Goal: Task Accomplishment & Management: Complete application form

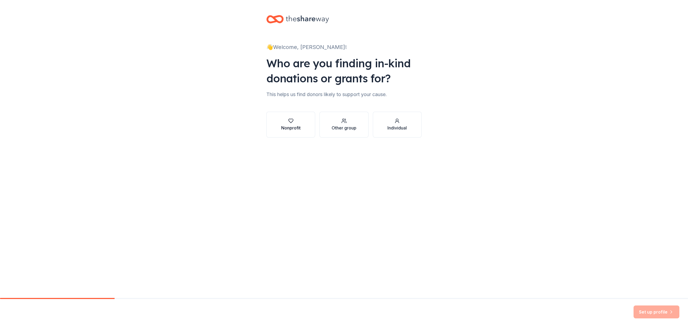
click at [293, 125] on div "Nonprofit" at bounding box center [290, 128] width 19 height 6
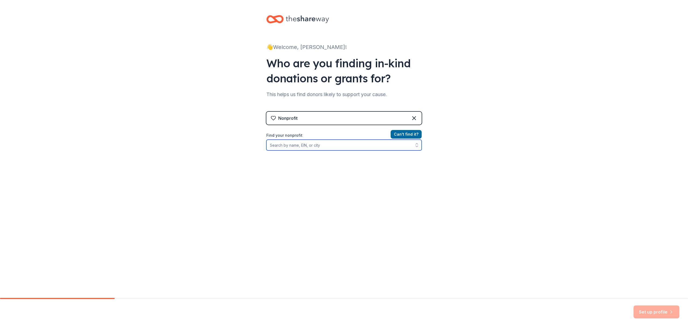
click at [296, 147] on input "Find your nonprofit" at bounding box center [343, 145] width 155 height 11
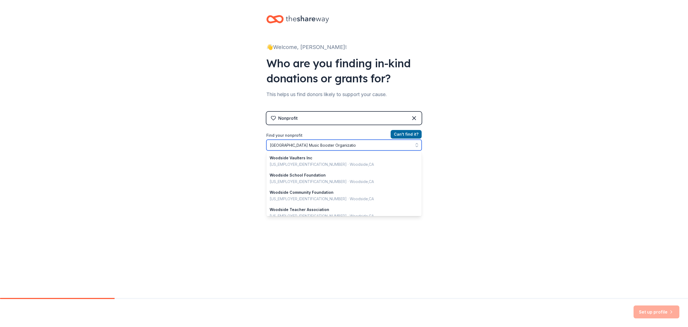
type input "[GEOGRAPHIC_DATA] Music Booster Organization"
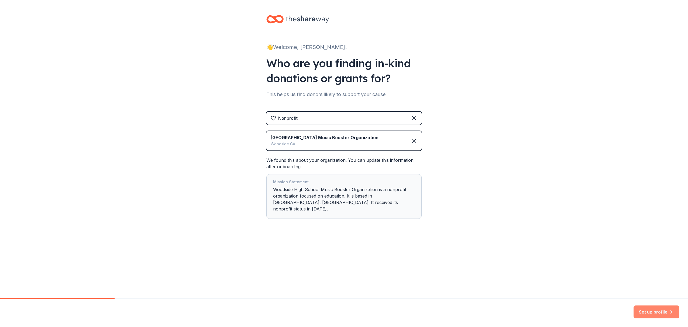
click at [653, 313] on button "Set up profile" at bounding box center [656, 312] width 46 height 13
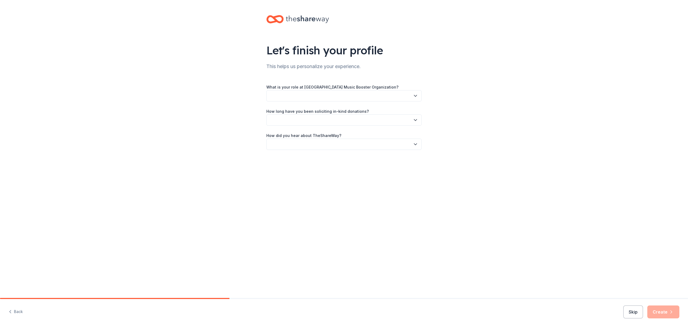
click at [417, 96] on icon "button" at bounding box center [415, 95] width 5 height 5
click at [320, 133] on div "Development team member" at bounding box center [296, 132] width 49 height 6
click at [418, 119] on icon "button" at bounding box center [415, 119] width 5 height 5
click at [305, 135] on div "This is my first time!" at bounding box center [289, 134] width 34 height 6
click at [361, 144] on button "button" at bounding box center [343, 144] width 155 height 11
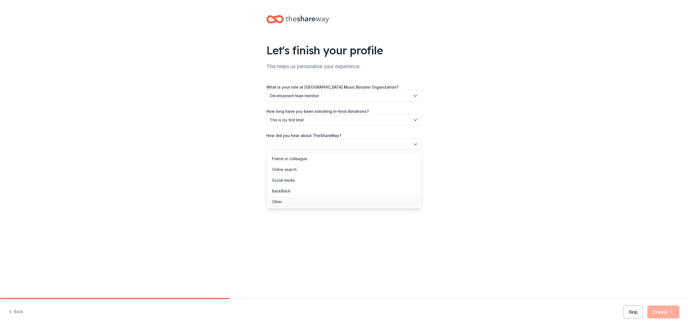
click at [280, 202] on div "Other" at bounding box center [277, 202] width 10 height 6
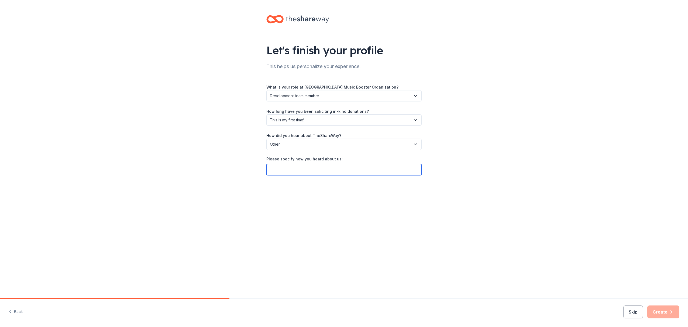
click at [288, 171] on input "Please specify how you heard about us:" at bounding box center [343, 169] width 155 height 11
type input "GiveButter"
click at [664, 313] on button "Create" at bounding box center [663, 312] width 32 height 13
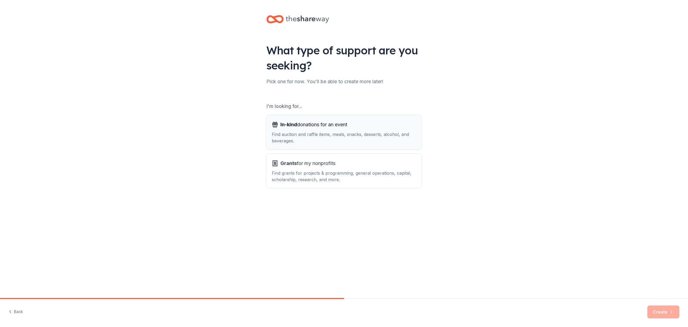
click at [319, 131] on div "Find auction and raffle items, meals, snacks, desserts, alcohol, and beverages." at bounding box center [344, 137] width 144 height 13
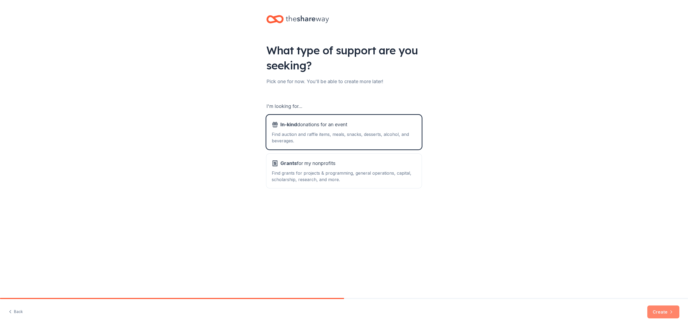
click at [663, 313] on button "Create" at bounding box center [663, 312] width 32 height 13
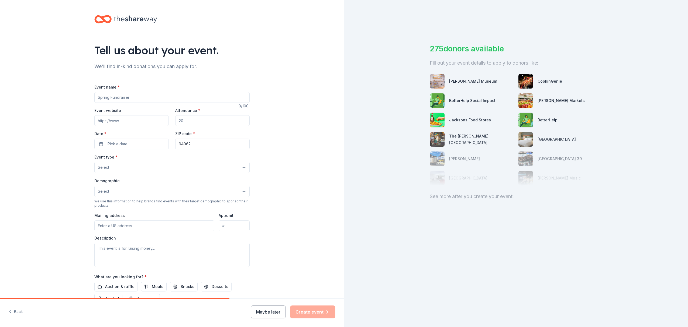
drag, startPoint x: 134, startPoint y: 97, endPoint x: 76, endPoint y: 95, distance: 58.2
click at [76, 95] on div "Tell us about your event. We'll find in-kind donations you can apply for. Event…" at bounding box center [172, 179] width 344 height 359
type input "Winter Holiday Auction"
click at [190, 121] on input "Attendance *" at bounding box center [212, 120] width 74 height 11
type input "120"
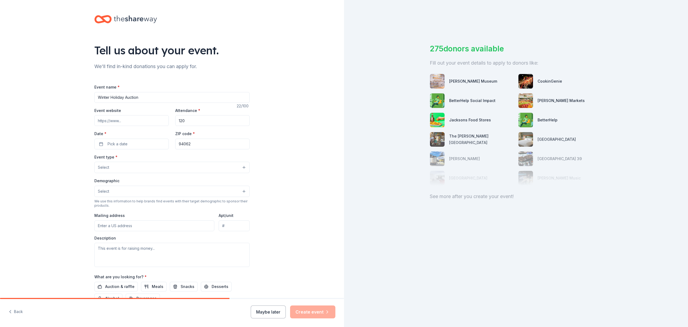
click at [126, 168] on button "Select" at bounding box center [171, 167] width 155 height 11
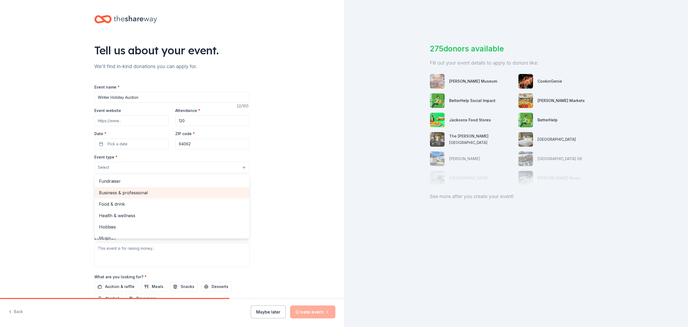
scroll to position [18, 0]
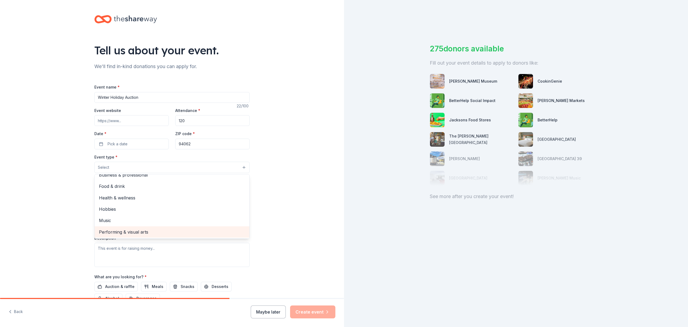
click at [133, 231] on span "Performing & visual arts" at bounding box center [172, 232] width 146 height 7
click at [73, 151] on div "Tell us about your event. We'll find in-kind donations you can apply for. Event…" at bounding box center [172, 179] width 344 height 359
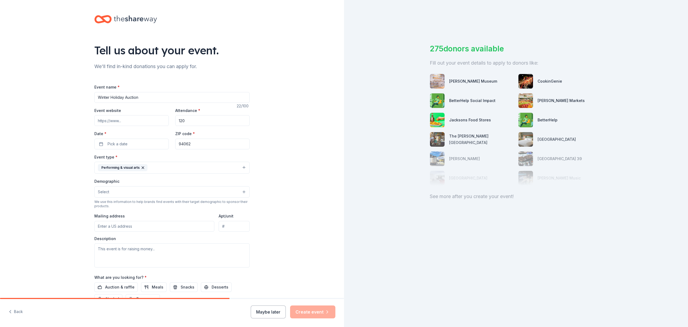
click at [116, 192] on button "Select" at bounding box center [171, 191] width 155 height 11
click at [120, 206] on span "All genders" at bounding box center [172, 205] width 146 height 7
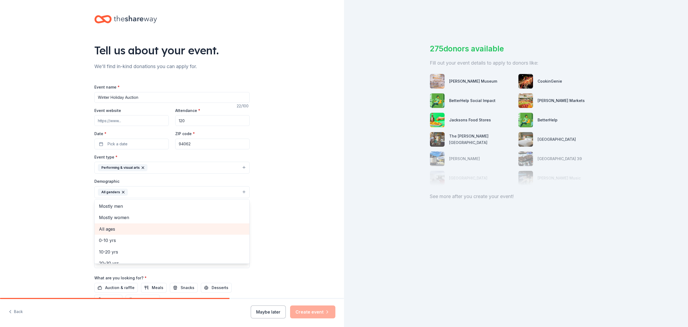
click at [115, 229] on span "All ages" at bounding box center [172, 229] width 146 height 7
click at [116, 224] on span "40-50 yrs" at bounding box center [172, 223] width 146 height 7
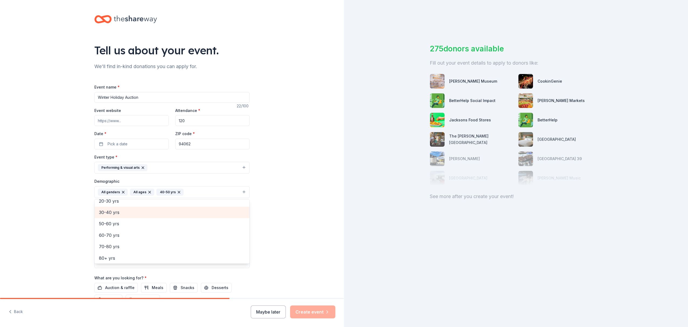
scroll to position [52, 0]
click at [67, 189] on div "Tell us about your event. We'll find in-kind donations you can apply for. Event…" at bounding box center [172, 180] width 344 height 360
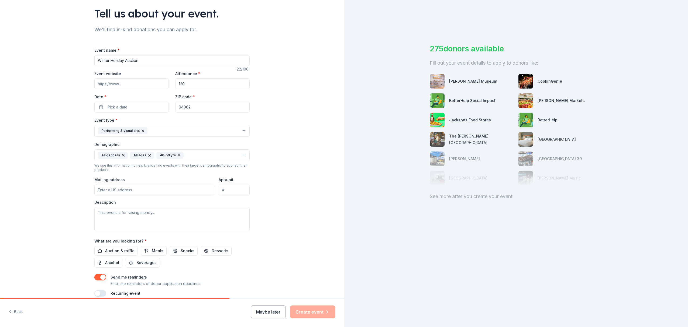
scroll to position [61, 0]
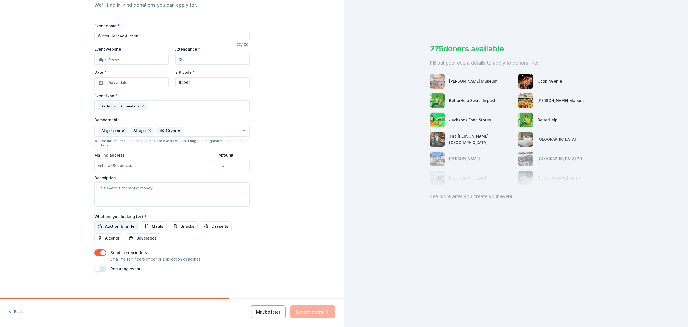
click at [120, 227] on span "Auction & raffle" at bounding box center [119, 226] width 29 height 6
click at [154, 227] on span "Meals" at bounding box center [158, 226] width 12 height 6
click at [181, 226] on span "Snacks" at bounding box center [188, 226] width 14 height 6
click at [106, 238] on span "Alcohol" at bounding box center [112, 238] width 14 height 6
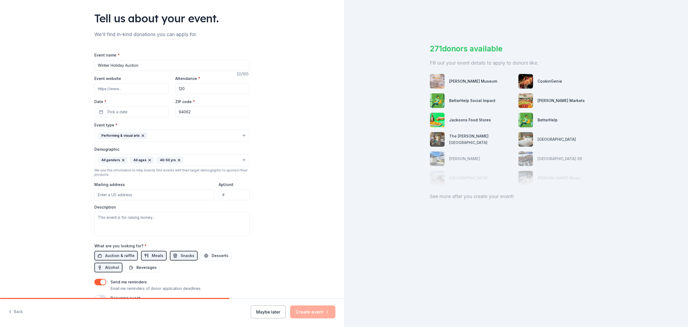
scroll to position [32, 0]
click at [124, 197] on input "Mailing address" at bounding box center [154, 195] width 120 height 11
type input "199 Churchill Avenue, Woodside, CA, 94062"
click at [123, 219] on textarea at bounding box center [171, 225] width 155 height 24
type textarea "Woodside High School Music Programs, including Orchestra, Jazz Band, Marching B…"
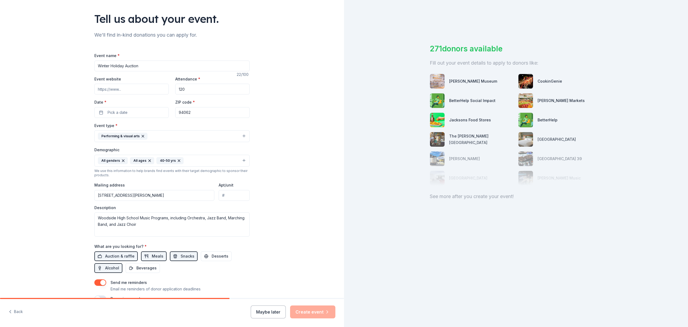
click at [134, 88] on input "Event website" at bounding box center [131, 89] width 74 height 11
click at [119, 112] on span "Pick a date" at bounding box center [118, 112] width 20 height 6
click at [161, 126] on button "Go to next month" at bounding box center [161, 127] width 8 height 8
click at [160, 126] on button "Go to next month" at bounding box center [161, 127] width 8 height 8
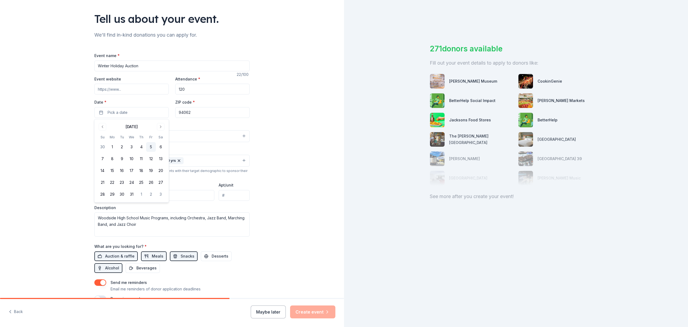
click at [151, 147] on button "5" at bounding box center [151, 147] width 10 height 10
click at [319, 314] on button "Create event" at bounding box center [312, 312] width 45 height 13
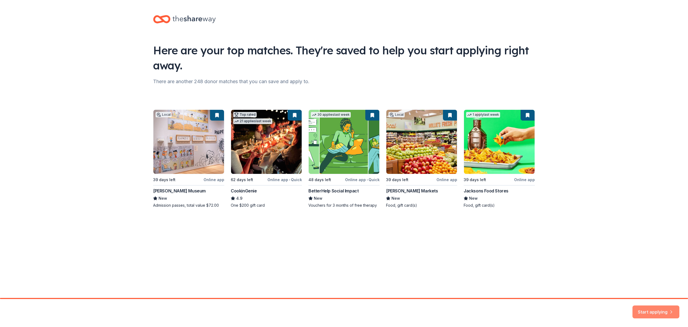
click at [658, 312] on button "Start applying" at bounding box center [655, 309] width 47 height 13
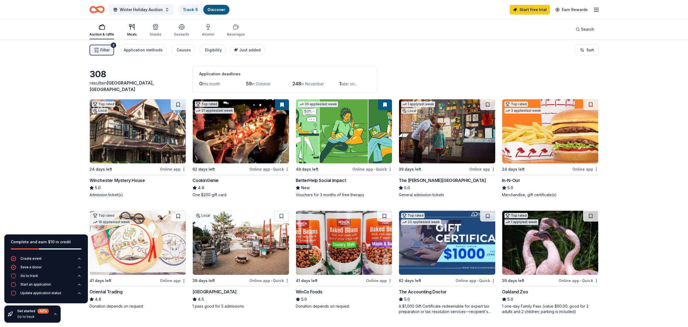
click at [131, 32] on div "Meals" at bounding box center [132, 34] width 10 height 4
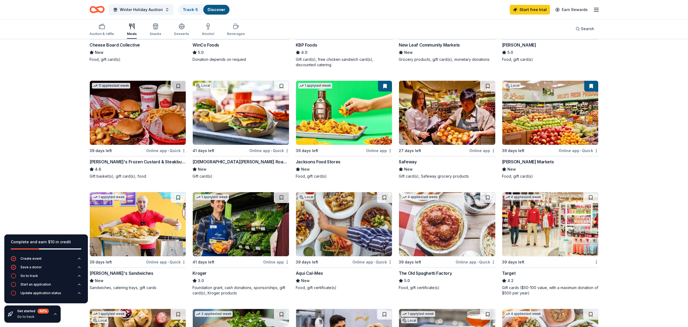
scroll to position [137, 0]
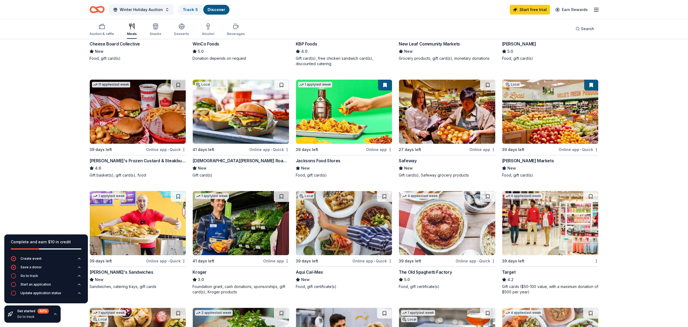
click at [170, 261] on div "Online app • Quick" at bounding box center [166, 261] width 40 height 7
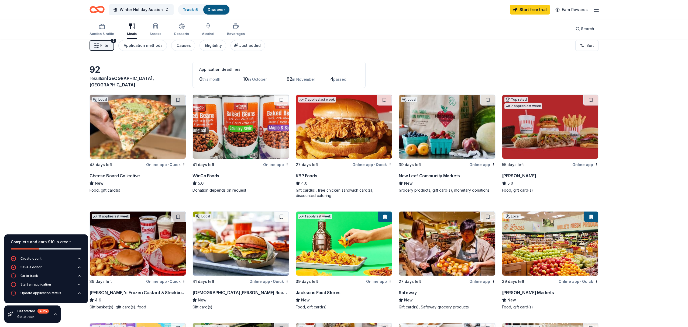
scroll to position [0, 0]
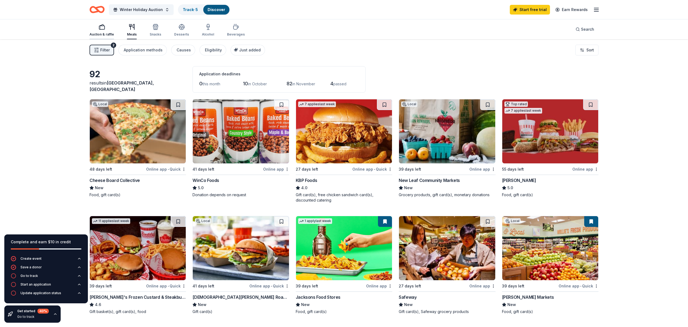
click at [104, 32] on div "Auction & raffle" at bounding box center [101, 30] width 25 height 13
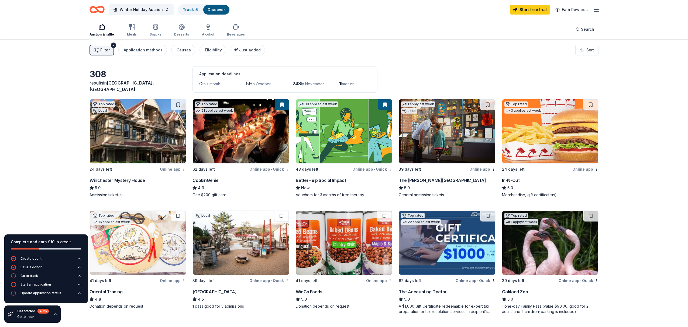
click at [102, 50] on span "Filter" at bounding box center [104, 50] width 9 height 6
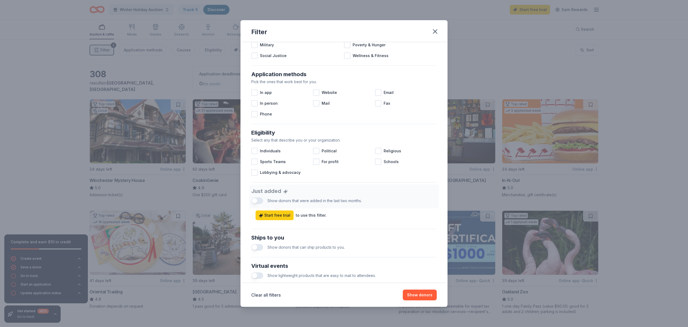
scroll to position [74, 0]
click at [378, 159] on div at bounding box center [378, 160] width 6 height 6
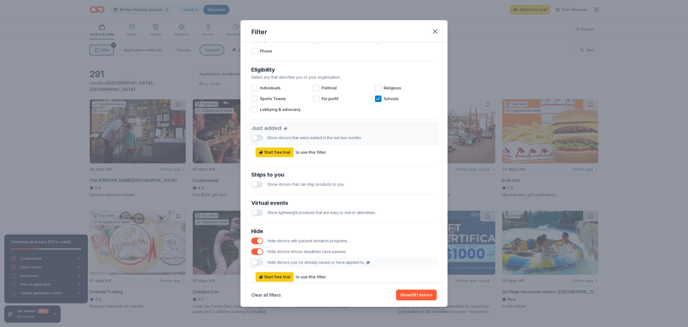
scroll to position [150, 0]
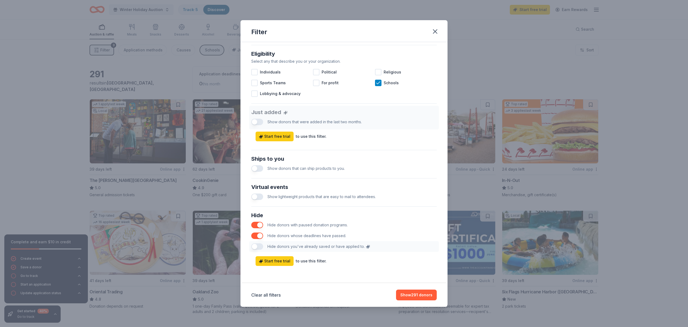
click at [259, 169] on button "button" at bounding box center [257, 168] width 12 height 6
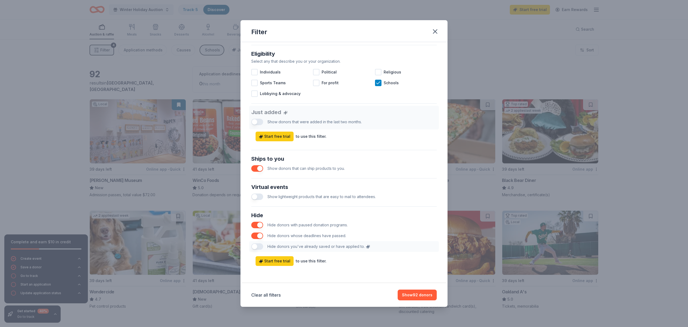
click at [260, 197] on button "button" at bounding box center [257, 197] width 12 height 6
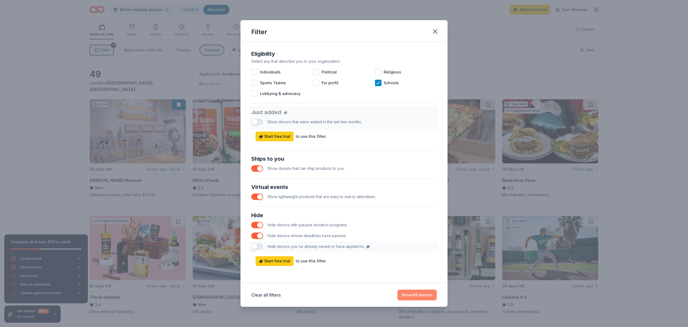
click at [417, 296] on button "Show 49 donors" at bounding box center [416, 295] width 39 height 11
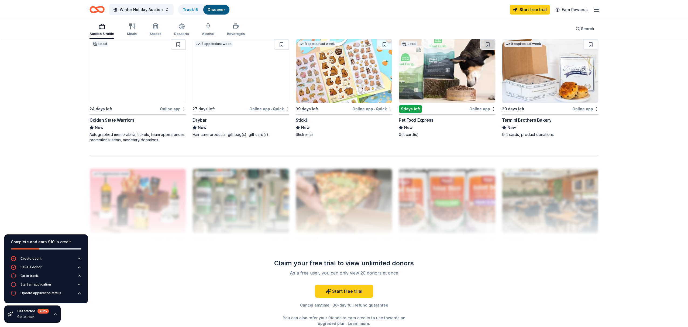
scroll to position [411, 0]
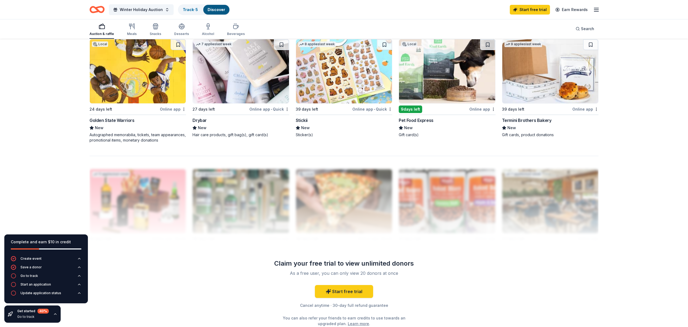
click at [173, 109] on div "Online app" at bounding box center [173, 109] width 26 height 7
click at [597, 11] on line "button" at bounding box center [596, 11] width 4 height 0
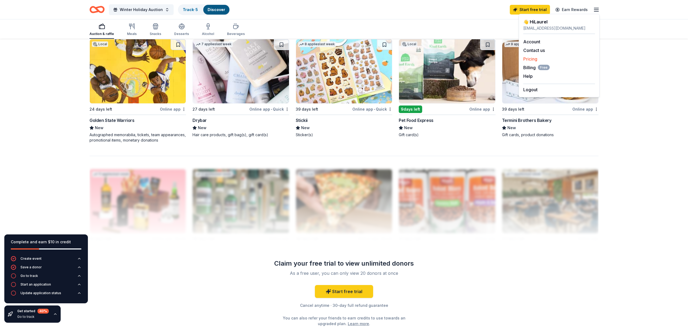
click at [536, 59] on link "Pricing" at bounding box center [530, 58] width 14 height 5
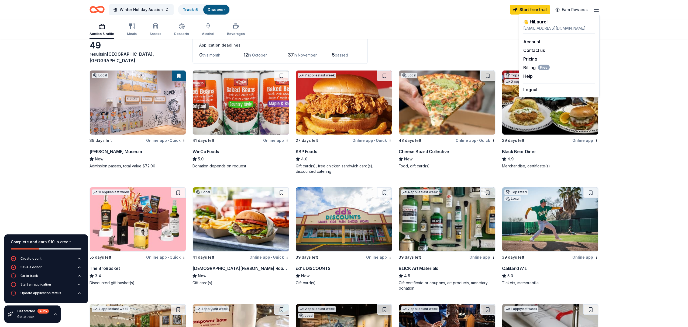
scroll to position [0, 0]
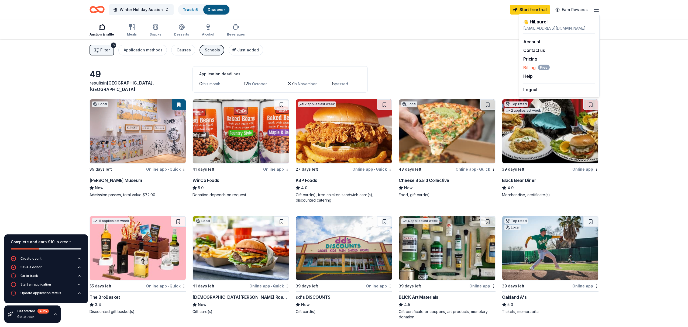
click at [531, 67] on span "Billing Free" at bounding box center [536, 67] width 26 height 6
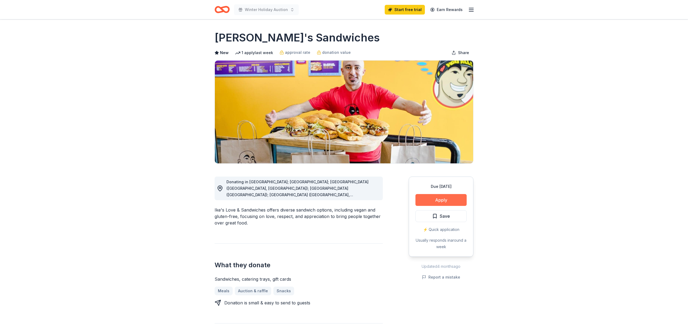
click at [441, 203] on button "Apply" at bounding box center [440, 200] width 51 height 12
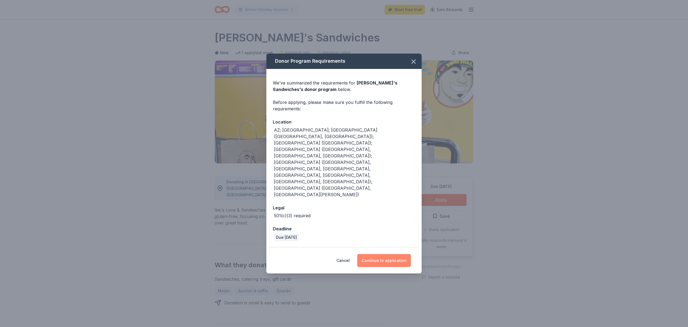
click at [391, 254] on button "Continue to application" at bounding box center [384, 260] width 54 height 13
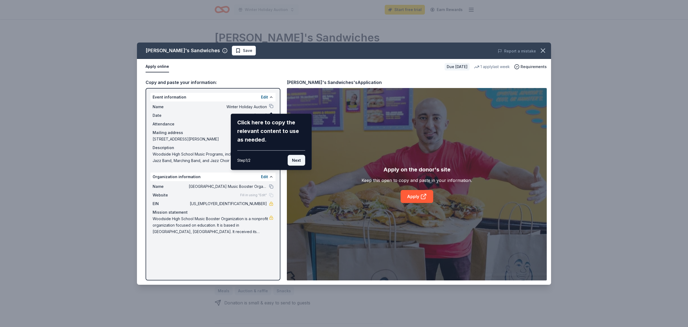
click at [299, 161] on button "Next" at bounding box center [297, 160] width 18 height 11
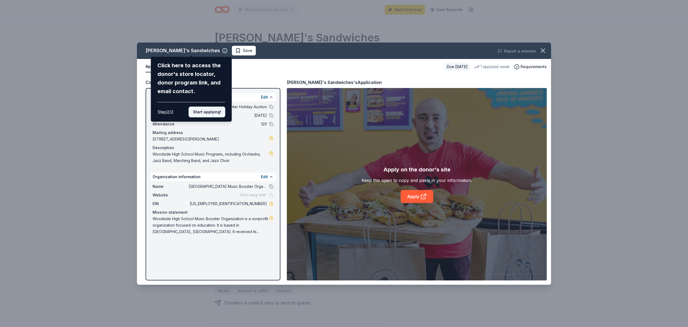
click at [211, 113] on button "Start applying!" at bounding box center [207, 112] width 37 height 11
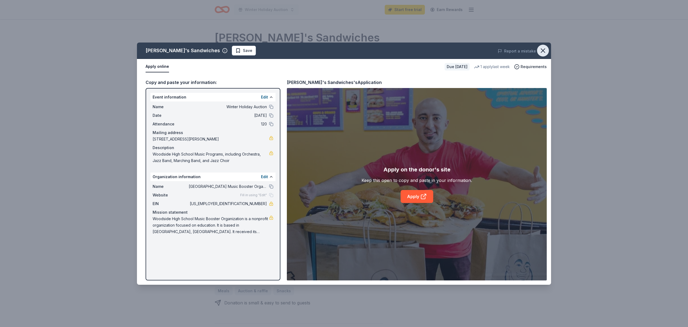
click at [543, 50] on icon "button" at bounding box center [543, 51] width 8 height 8
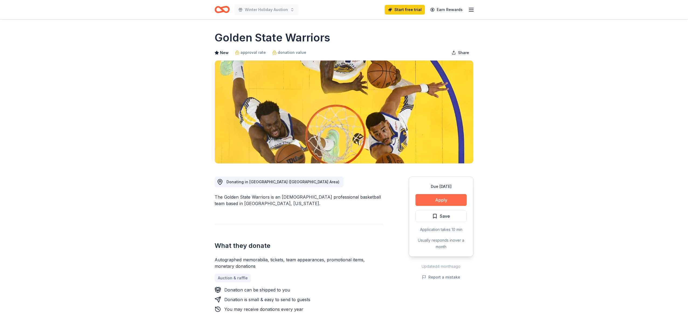
click at [439, 200] on button "Apply" at bounding box center [440, 200] width 51 height 12
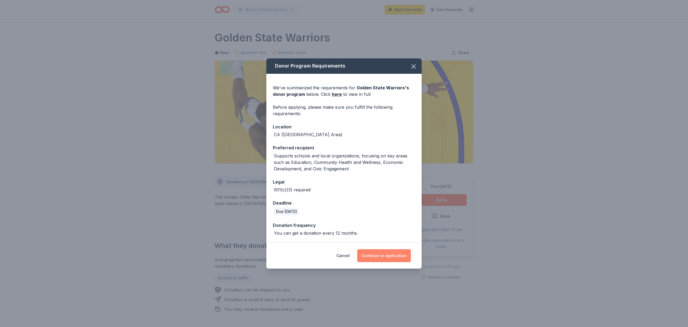
click at [397, 257] on button "Continue to application" at bounding box center [384, 256] width 54 height 13
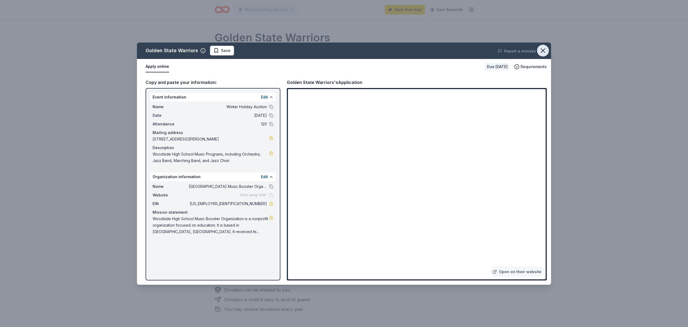
click at [542, 51] on icon "button" at bounding box center [543, 51] width 8 height 8
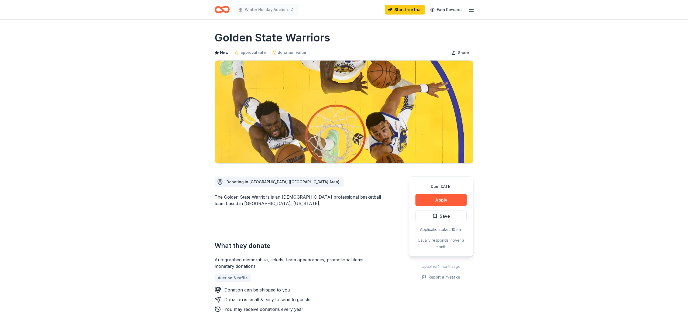
click at [470, 11] on line "button" at bounding box center [471, 11] width 4 height 0
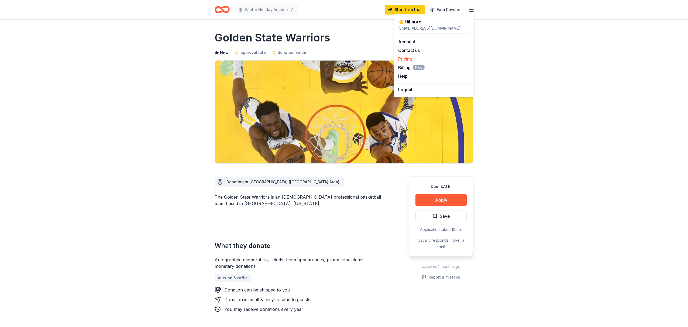
click at [407, 60] on link "Pricing" at bounding box center [405, 58] width 14 height 5
click at [406, 58] on link "Pricing" at bounding box center [405, 58] width 14 height 5
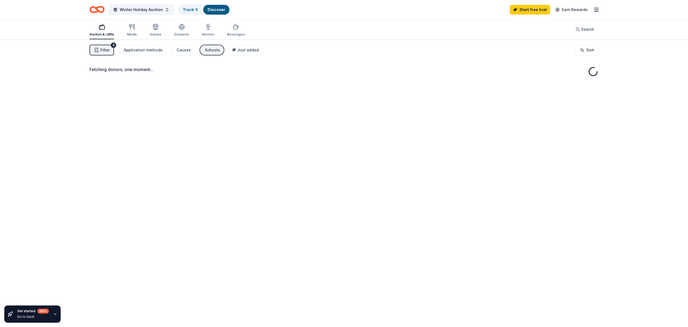
click at [596, 10] on icon "button" at bounding box center [596, 9] width 6 height 6
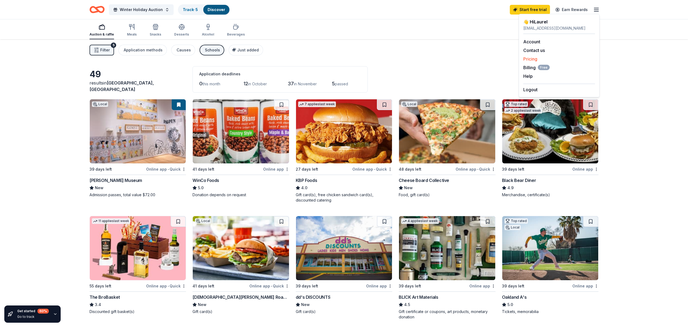
click at [532, 59] on link "Pricing" at bounding box center [530, 58] width 14 height 5
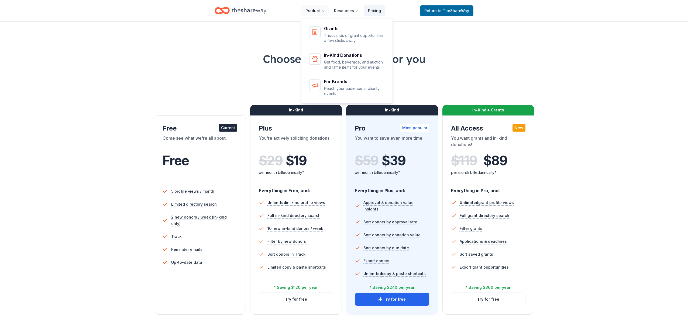
click at [318, 10] on button "Product" at bounding box center [314, 10] width 27 height 11
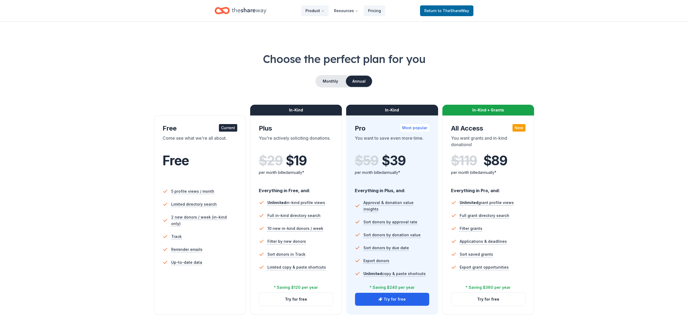
click at [318, 10] on button "Product" at bounding box center [314, 10] width 27 height 11
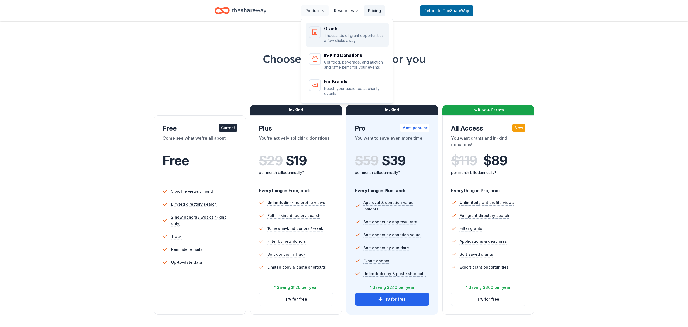
click at [333, 31] on div "Grants Thousands of grant opportunities, a few clicks away" at bounding box center [354, 34] width 61 height 17
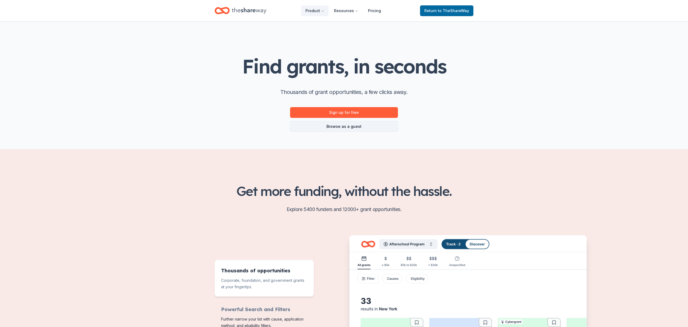
click at [340, 127] on link "Browse as a guest" at bounding box center [344, 126] width 108 height 11
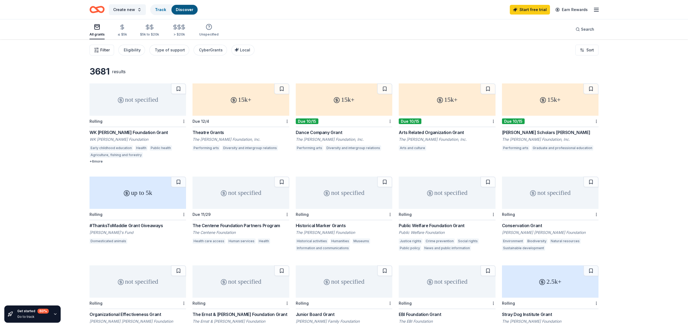
click at [101, 50] on span "Filter" at bounding box center [104, 50] width 9 height 6
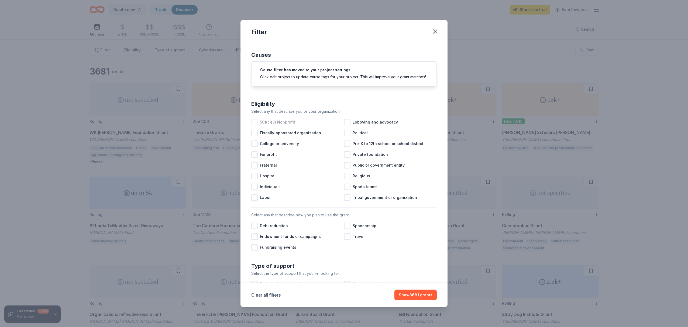
click at [255, 122] on div at bounding box center [254, 122] width 6 height 6
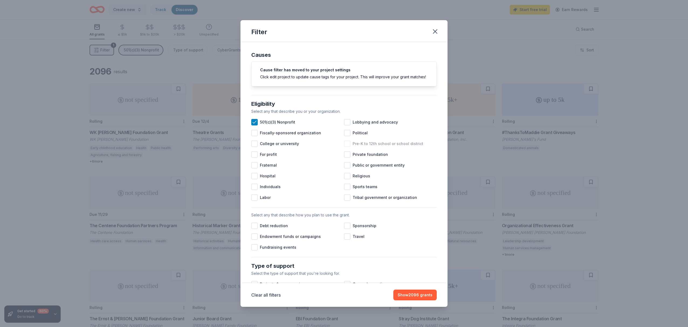
click at [348, 145] on div at bounding box center [347, 144] width 6 height 6
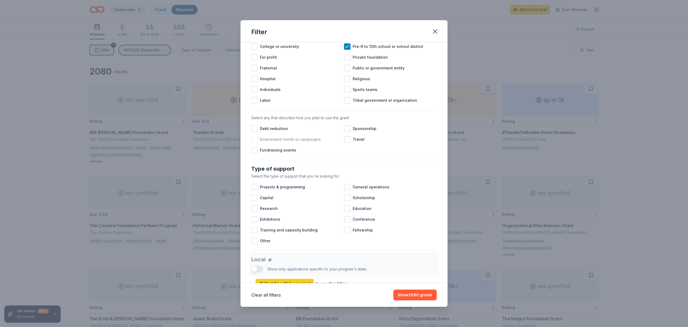
scroll to position [99, 0]
click at [253, 148] on div at bounding box center [254, 148] width 6 height 6
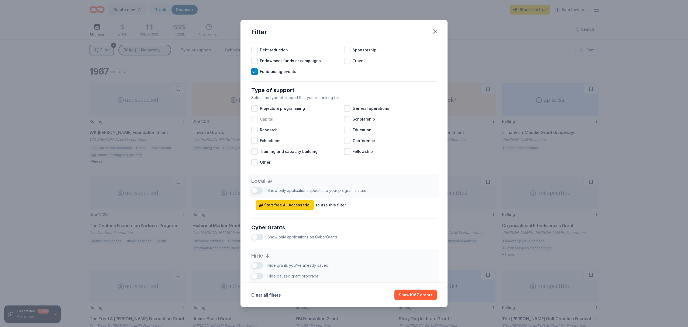
scroll to position [176, 0]
click at [254, 120] on div at bounding box center [254, 119] width 6 height 6
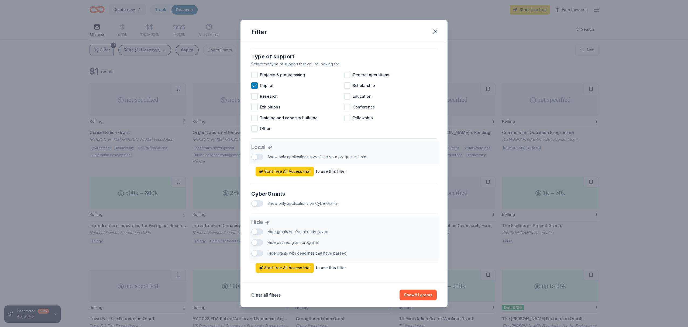
scroll to position [216, 0]
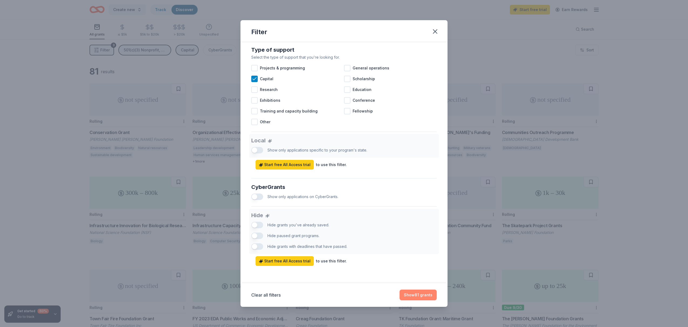
click at [423, 296] on button "Show 81 grants" at bounding box center [417, 295] width 37 height 11
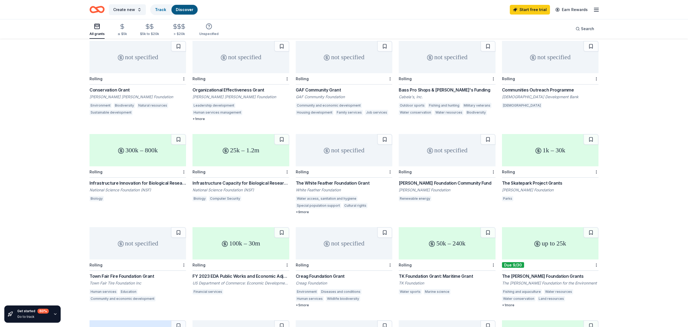
scroll to position [0, 0]
